Goal: Find specific page/section: Find specific page/section

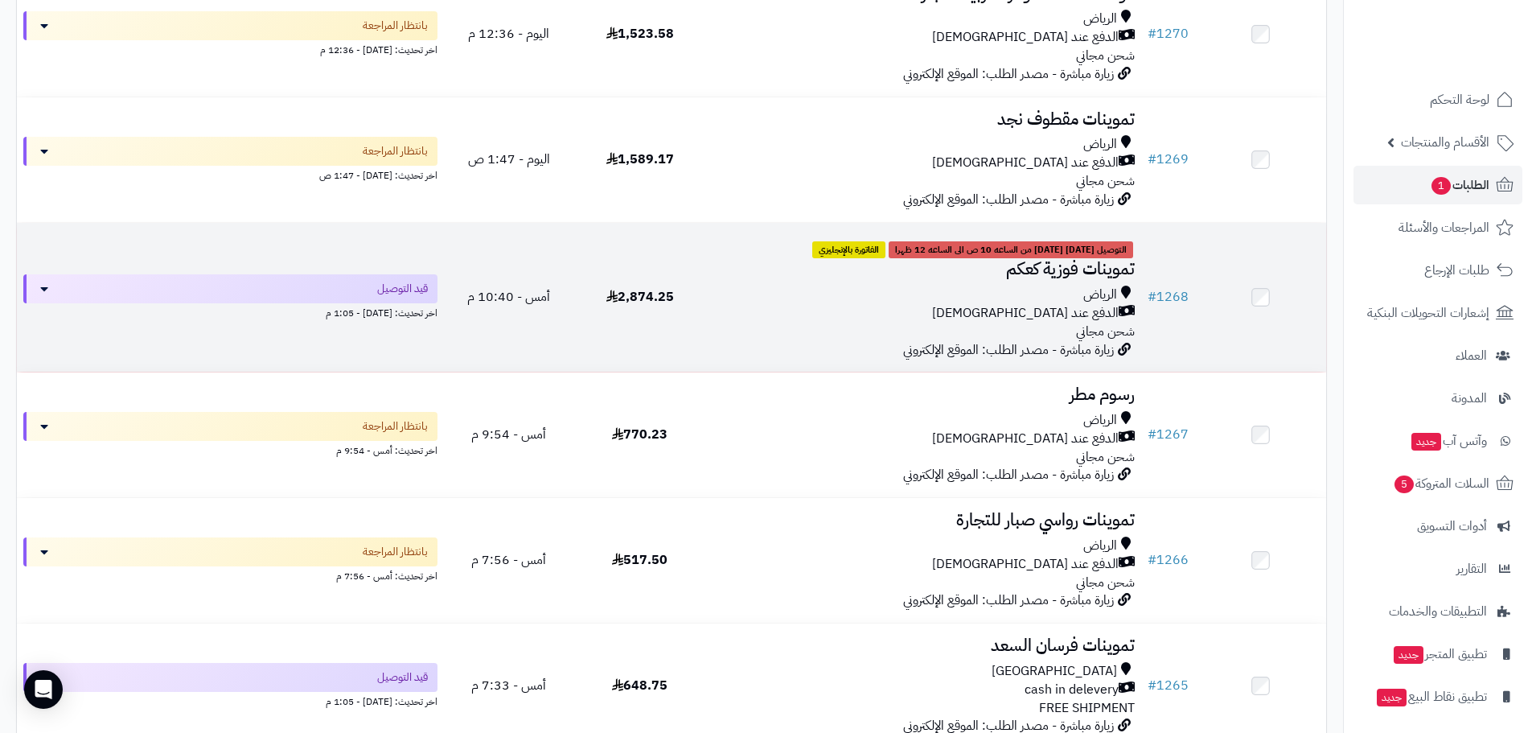
scroll to position [80, 0]
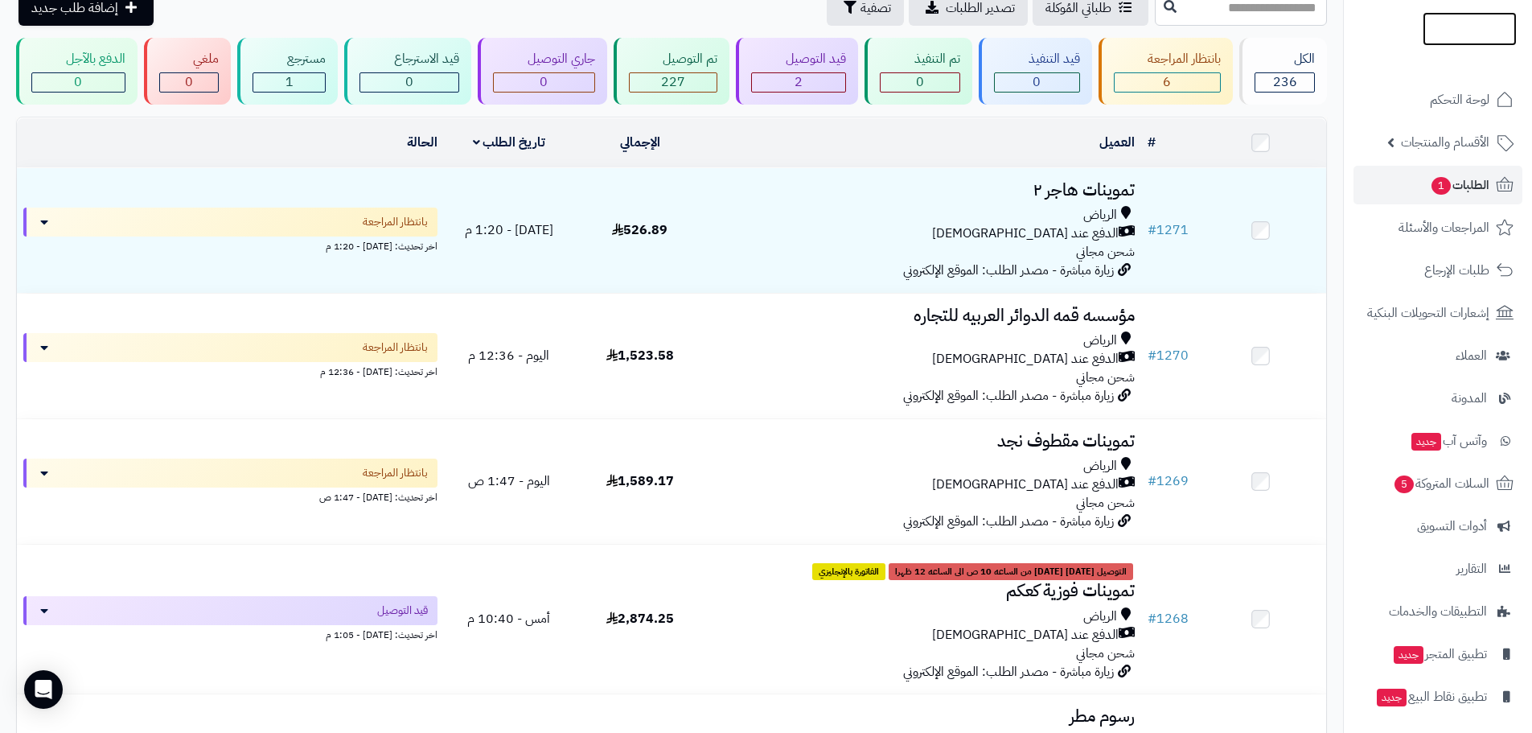
click at [1463, 26] on img at bounding box center [1470, 29] width 94 height 34
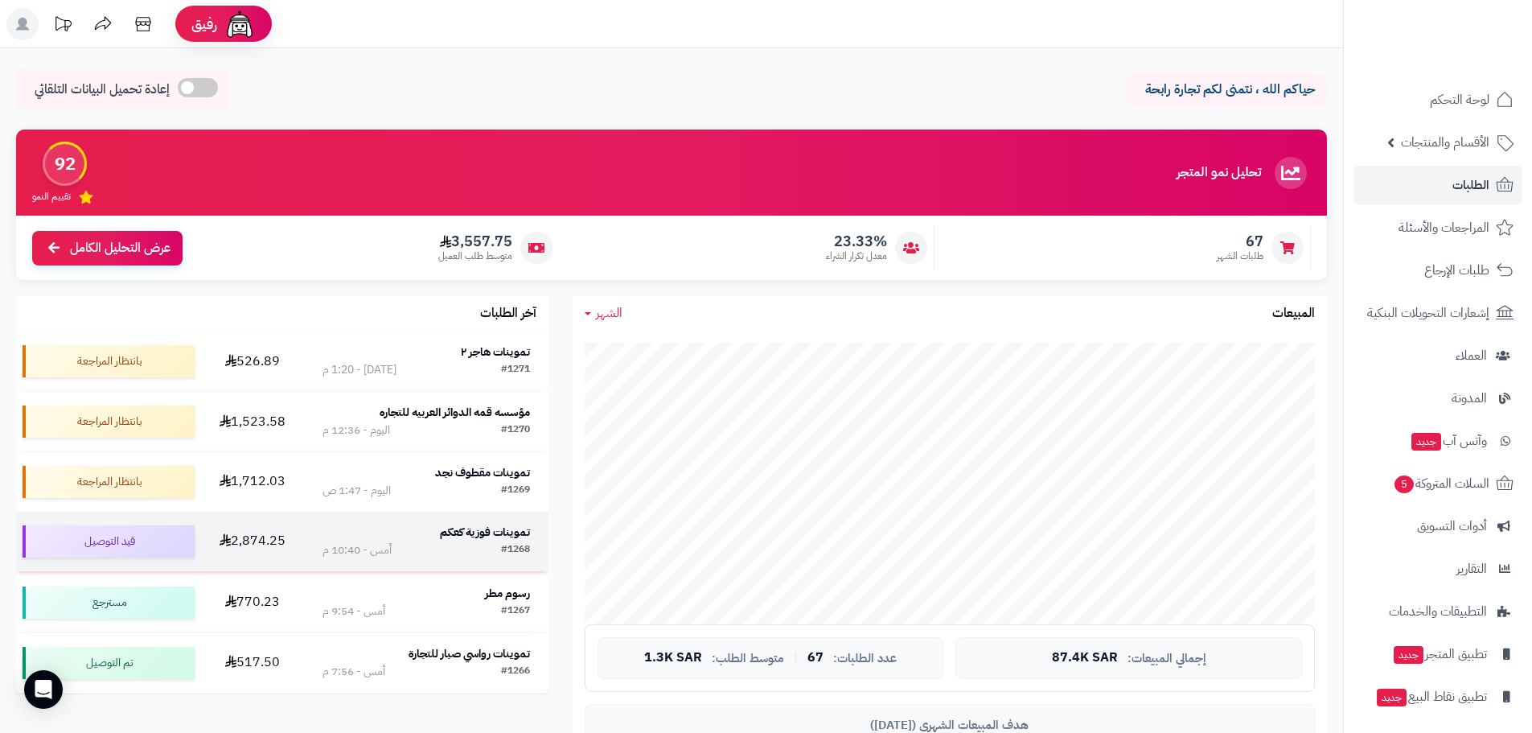
scroll to position [80, 0]
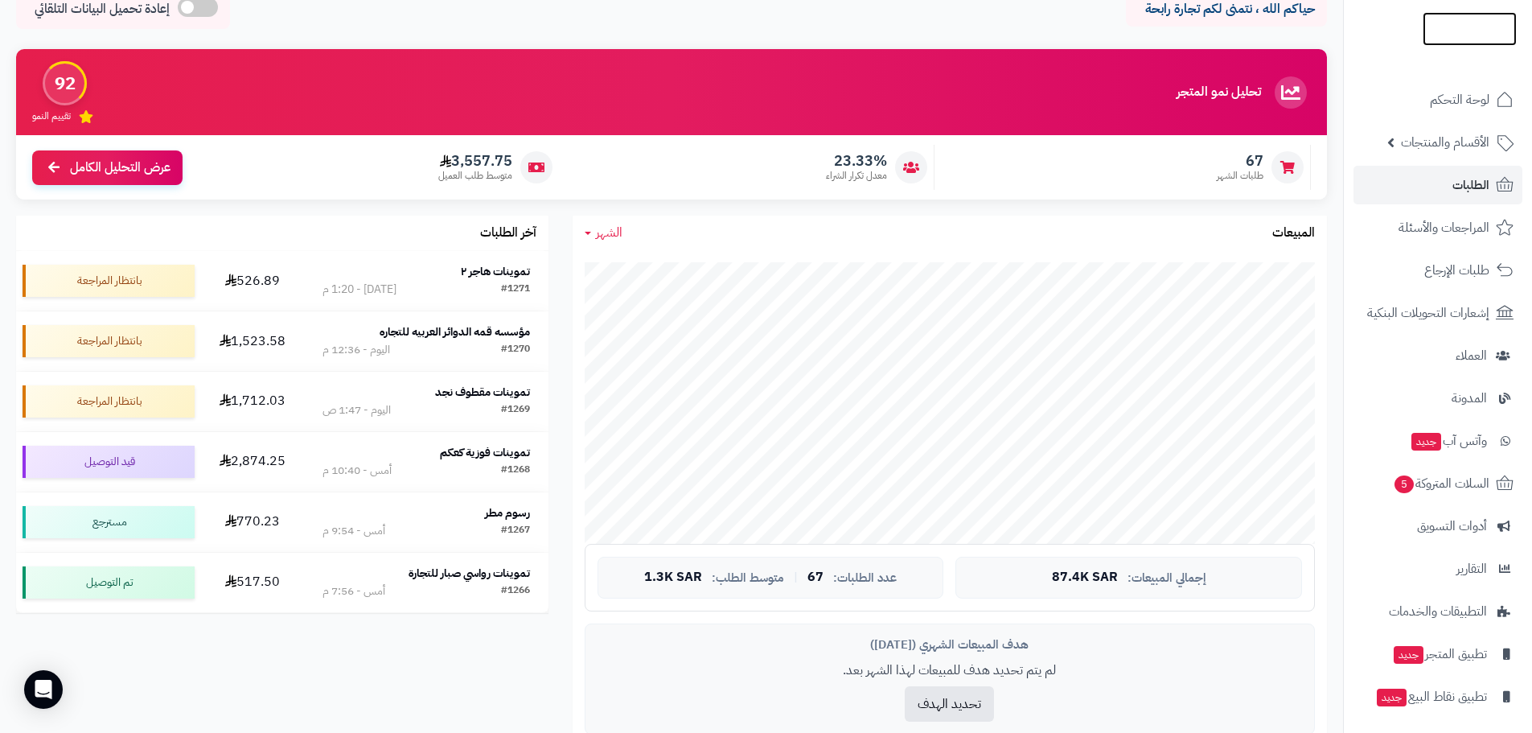
click at [1448, 43] on img at bounding box center [1470, 60] width 94 height 34
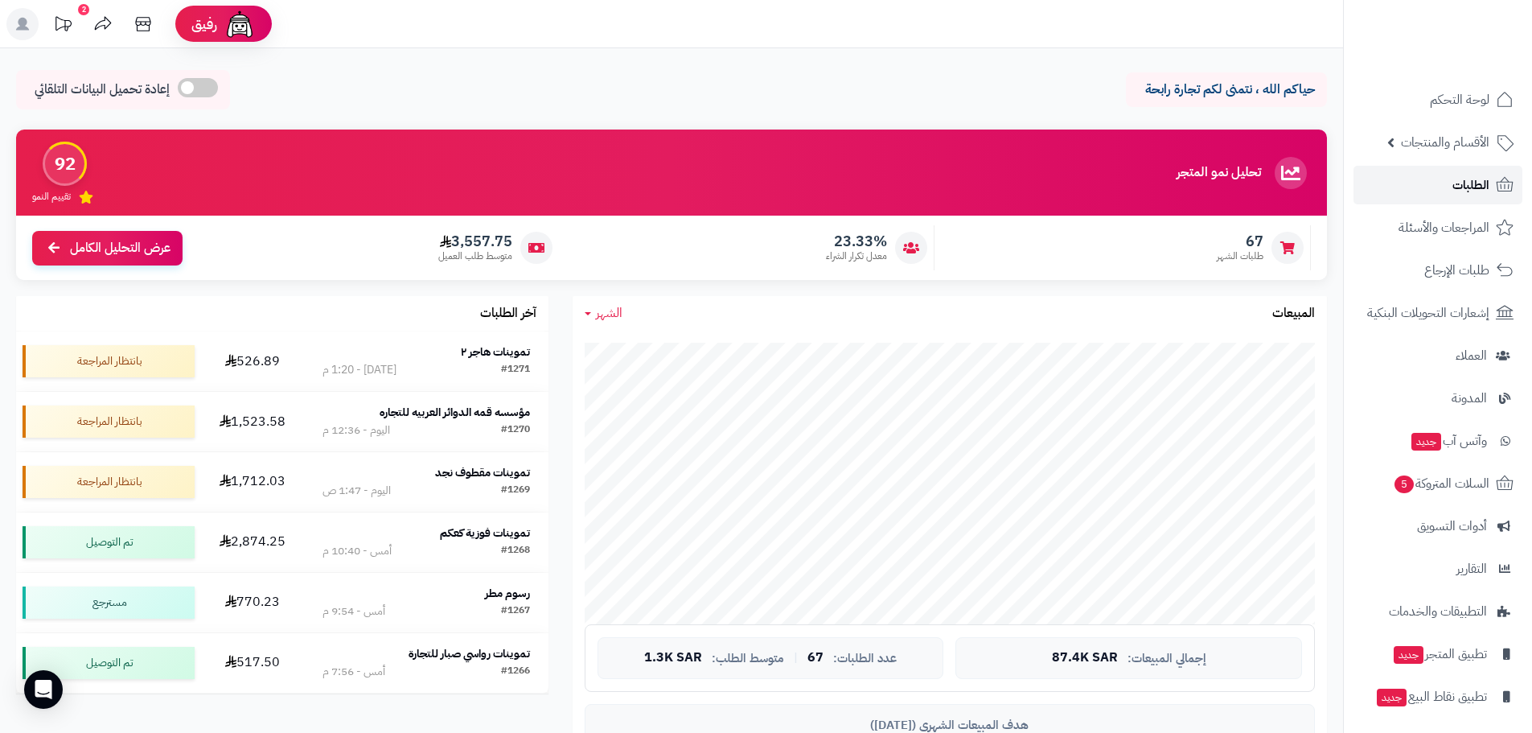
click at [1460, 187] on span "الطلبات" at bounding box center [1470, 185] width 37 height 23
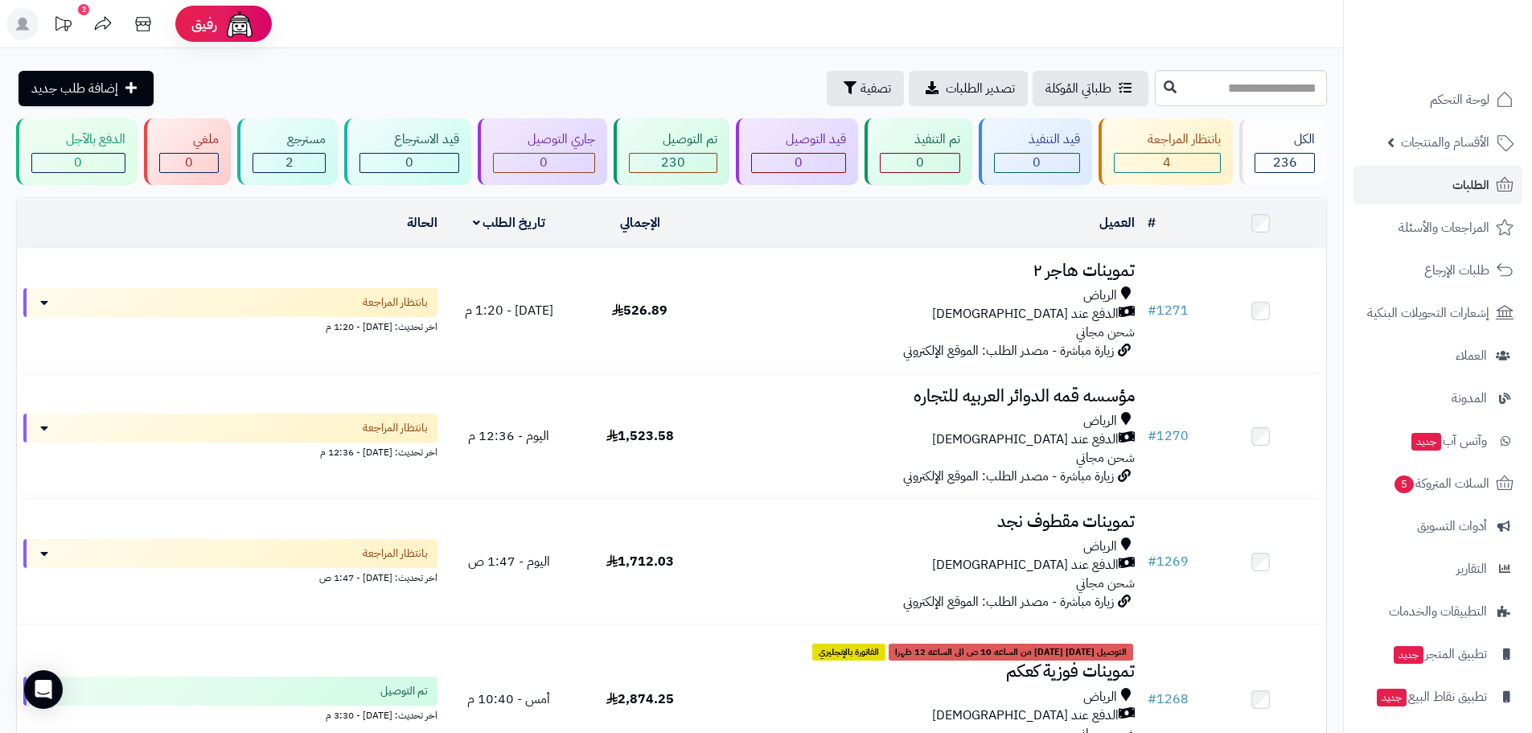
scroll to position [161, 0]
